Goal: Task Accomplishment & Management: Manage account settings

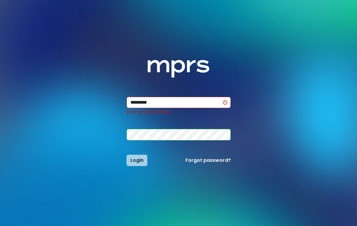
click at [133, 163] on div "Login Forgot password?" at bounding box center [178, 160] width 111 height 11
click at [158, 106] on input "*********" at bounding box center [178, 102] width 104 height 11
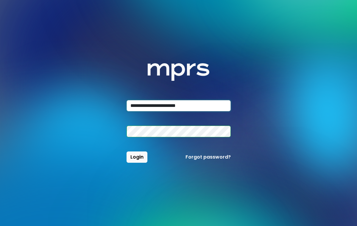
type input "**********"
click at [136, 157] on button "Login" at bounding box center [136, 157] width 21 height 11
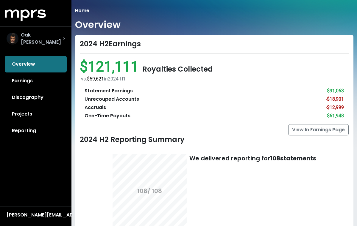
click at [43, 38] on span "Oak [PERSON_NAME]" at bounding box center [42, 39] width 42 height 14
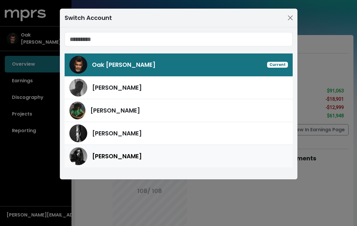
click at [118, 157] on span "[PERSON_NAME]" at bounding box center [117, 156] width 50 height 9
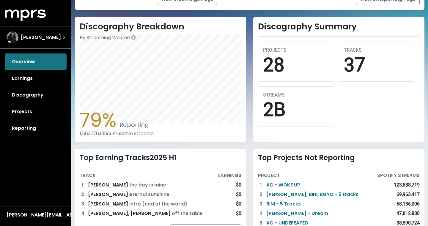
scroll to position [164, 0]
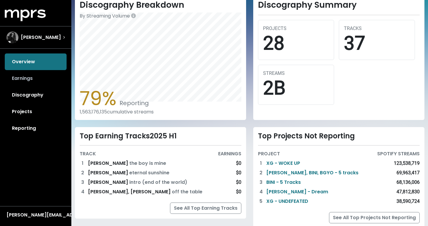
click at [19, 81] on link "Earnings" at bounding box center [36, 78] width 62 height 17
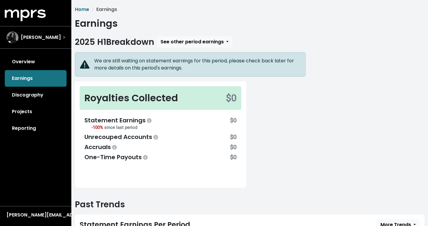
scroll to position [5, 0]
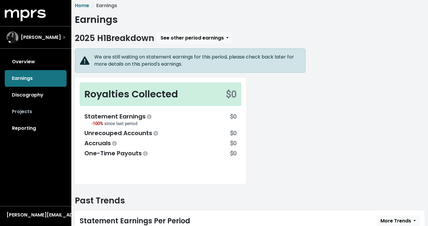
click at [23, 117] on link "Projects" at bounding box center [36, 111] width 62 height 17
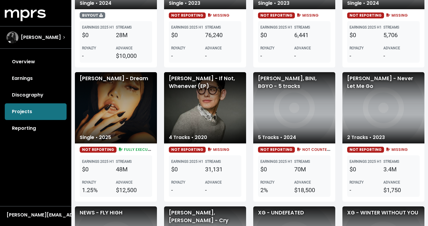
scroll to position [552, 0]
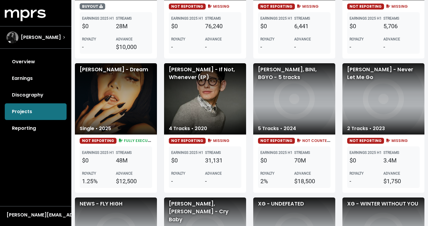
click at [113, 105] on div "[PERSON_NAME] - Dream" at bounding box center [116, 98] width 82 height 71
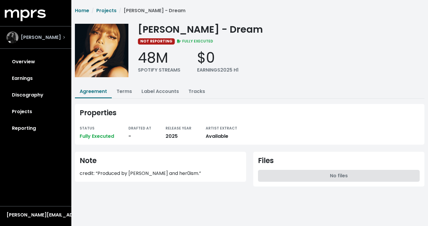
click at [35, 34] on div "[PERSON_NAME]" at bounding box center [34, 38] width 54 height 12
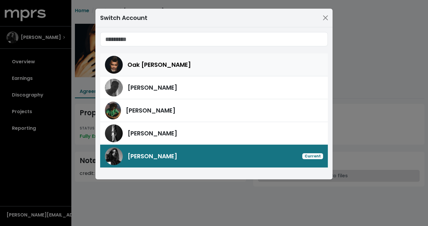
click at [150, 70] on div "Oak [PERSON_NAME]" at bounding box center [214, 65] width 218 height 18
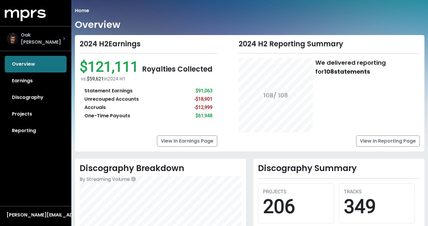
click at [48, 34] on div "Oak [PERSON_NAME]" at bounding box center [36, 39] width 58 height 14
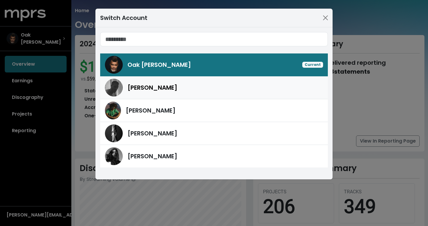
click at [142, 82] on div "[PERSON_NAME]" at bounding box center [214, 88] width 218 height 18
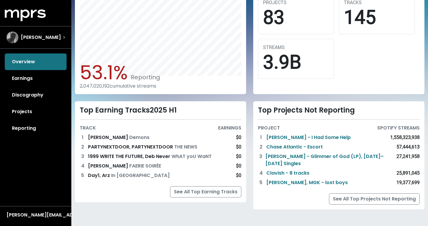
scroll to position [189, 0]
click at [40, 43] on div "[PERSON_NAME]" at bounding box center [36, 38] width 58 height 12
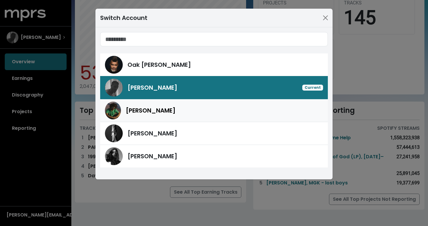
click at [125, 115] on div "[PERSON_NAME]" at bounding box center [214, 111] width 218 height 18
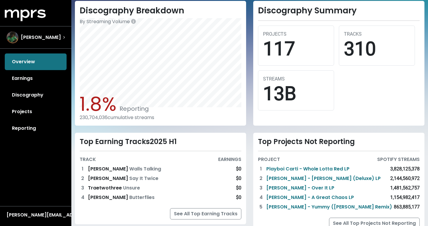
scroll to position [159, 0]
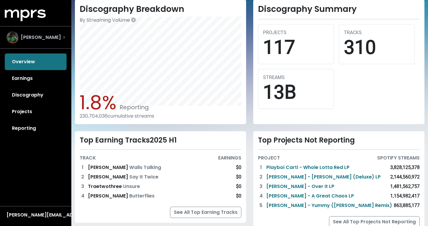
click at [29, 37] on span "[PERSON_NAME]" at bounding box center [41, 37] width 40 height 7
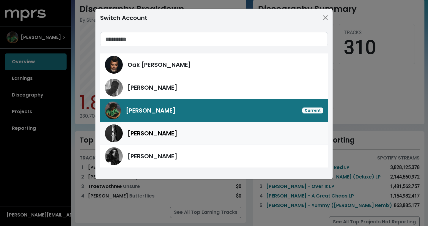
click at [128, 131] on span "[PERSON_NAME]" at bounding box center [153, 133] width 50 height 9
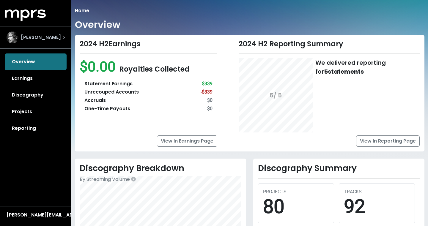
click at [40, 35] on span "[PERSON_NAME]" at bounding box center [41, 37] width 40 height 7
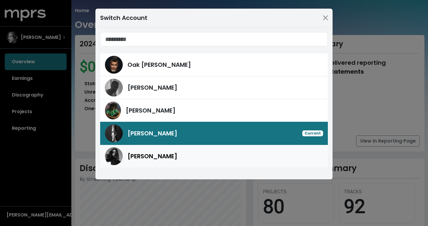
click at [161, 151] on div "[PERSON_NAME]" at bounding box center [214, 156] width 218 height 18
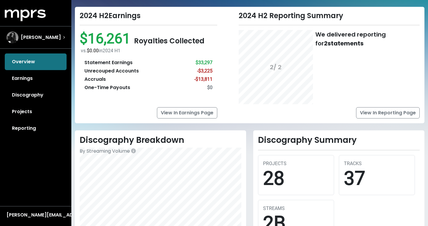
scroll to position [28, 0]
click at [357, 114] on link "View In Reporting Page" at bounding box center [388, 112] width 64 height 11
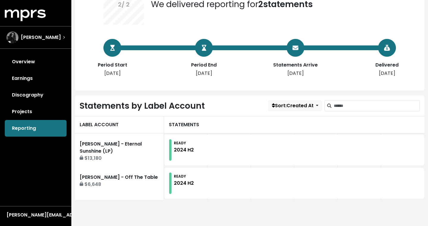
scroll to position [81, 0]
click at [209, 78] on div "[DATE] delivered reporting for 2 statements Period Start [DATE] Period End [DAT…" at bounding box center [250, 30] width 350 height 121
click at [208, 74] on div "[DATE]" at bounding box center [204, 73] width 48 height 7
